Goal: Task Accomplishment & Management: Manage account settings

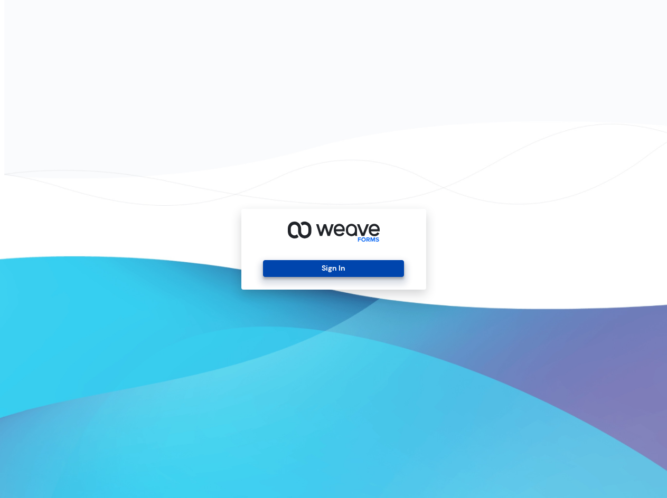
click at [353, 273] on button "Sign In" at bounding box center [333, 268] width 141 height 17
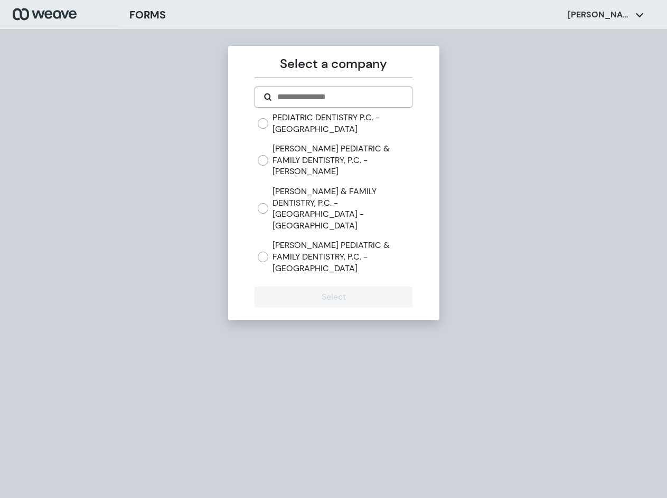
click at [301, 188] on label "[PERSON_NAME] & FAMILY DENTISTRY, P.C. - [GEOGRAPHIC_DATA] - [GEOGRAPHIC_DATA]" at bounding box center [342, 208] width 140 height 45
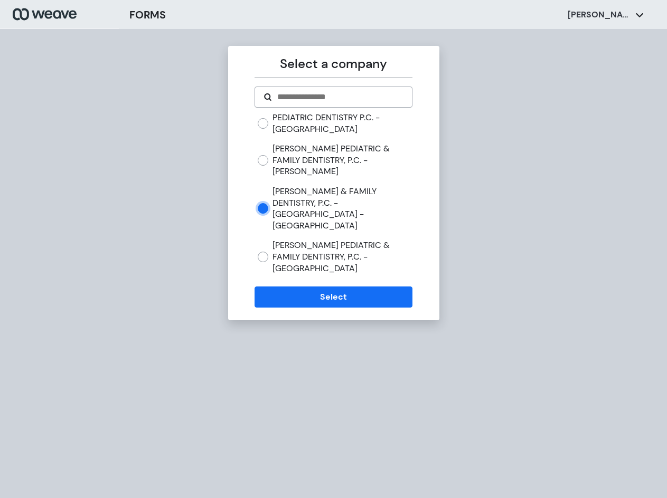
click at [299, 193] on label "[PERSON_NAME] & FAMILY DENTISTRY, P.C. - [GEOGRAPHIC_DATA] - [GEOGRAPHIC_DATA]" at bounding box center [342, 208] width 140 height 45
click at [290, 240] on label "[PERSON_NAME] PEDIATRIC & FAMILY DENTISTRY, P.C. - [GEOGRAPHIC_DATA]" at bounding box center [342, 257] width 140 height 34
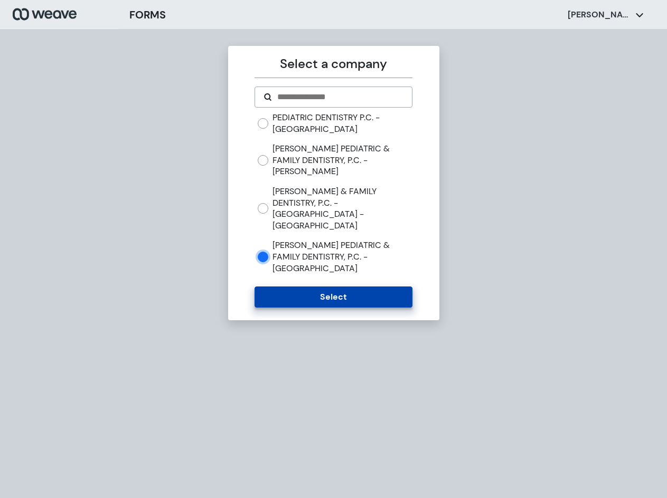
click at [322, 287] on button "Select" at bounding box center [333, 297] width 158 height 21
